Goal: Transaction & Acquisition: Purchase product/service

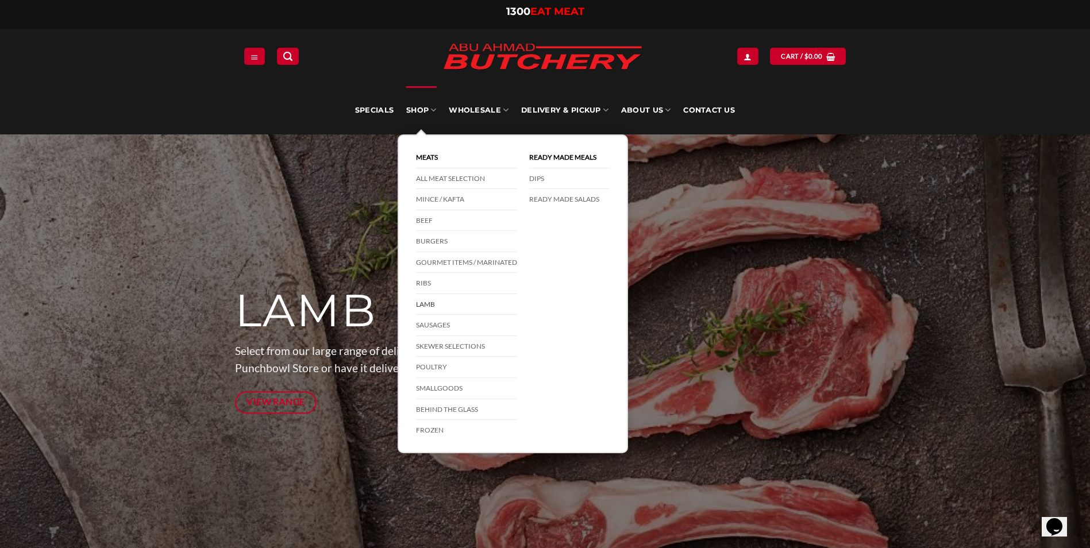
click at [441, 308] on link "Lamb" at bounding box center [466, 304] width 101 height 21
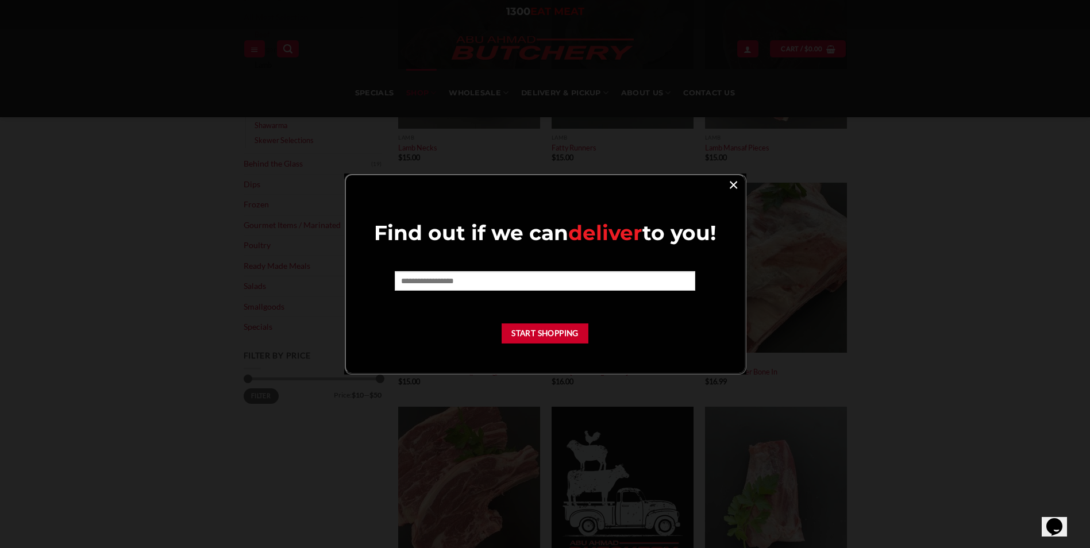
click at [735, 183] on link "×" at bounding box center [733, 184] width 17 height 16
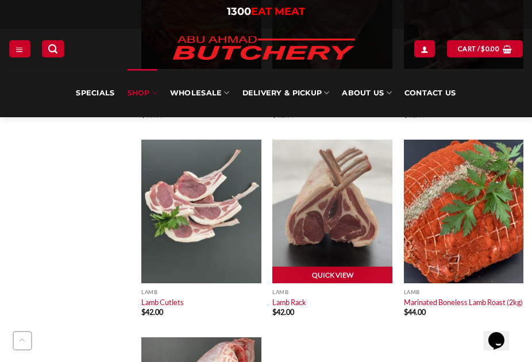
scroll to position [1608, 0]
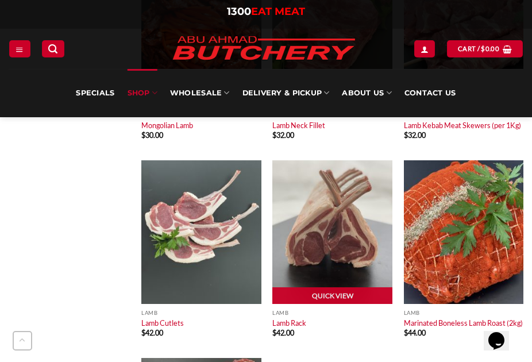
click at [375, 237] on img at bounding box center [332, 232] width 120 height 144
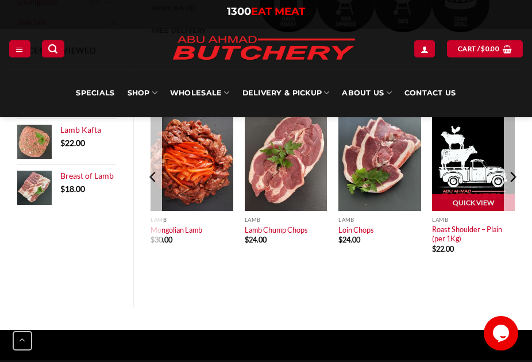
scroll to position [517, 0]
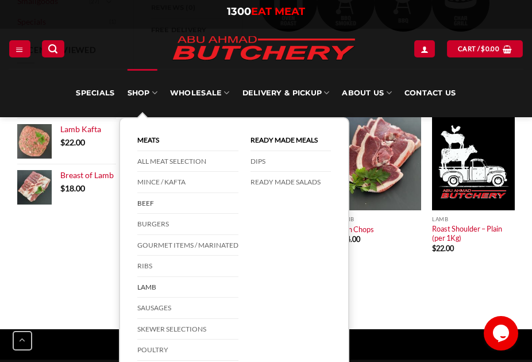
click at [159, 201] on link "Beef" at bounding box center [187, 203] width 101 height 21
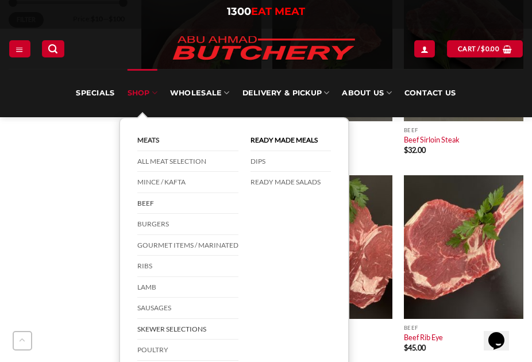
scroll to position [632, 0]
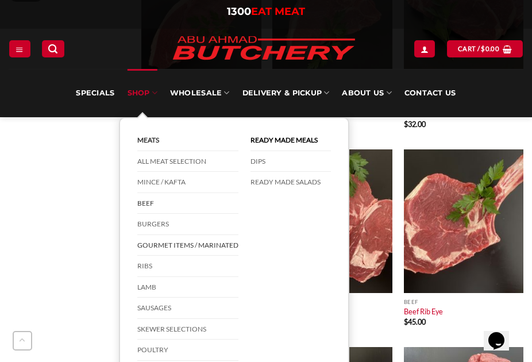
click at [182, 248] on link "Gourmet Items / Marinated" at bounding box center [187, 245] width 101 height 21
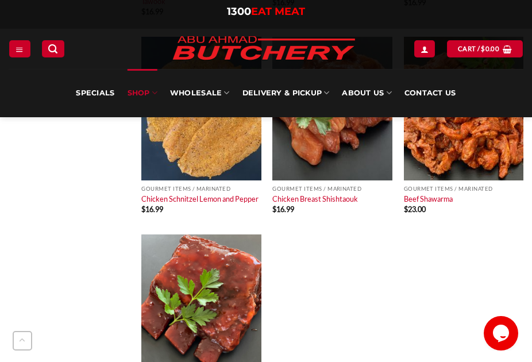
scroll to position [747, 0]
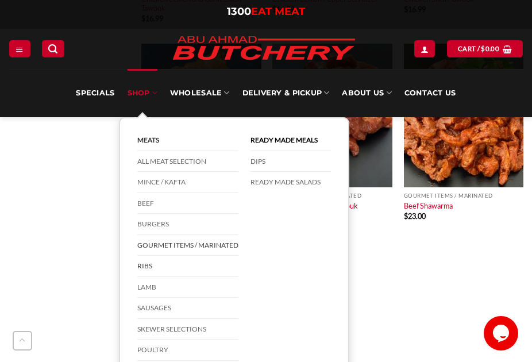
click at [161, 266] on link "Ribs" at bounding box center [187, 266] width 101 height 21
